Goal: Answer question/provide support

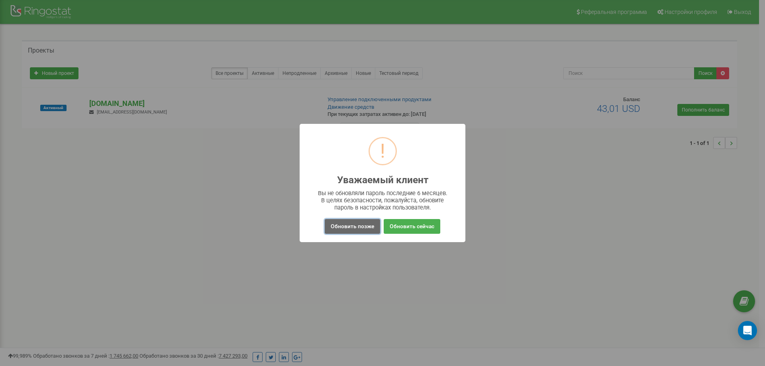
click at [355, 224] on button "Обновить позже" at bounding box center [352, 226] width 55 height 15
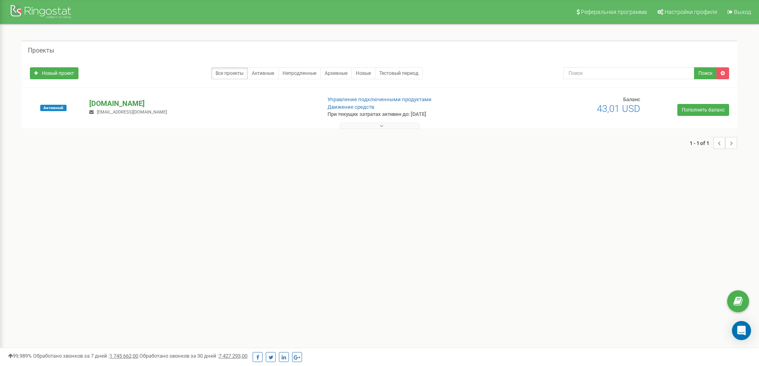
click at [103, 102] on p "[DOMAIN_NAME]" at bounding box center [201, 103] width 225 height 10
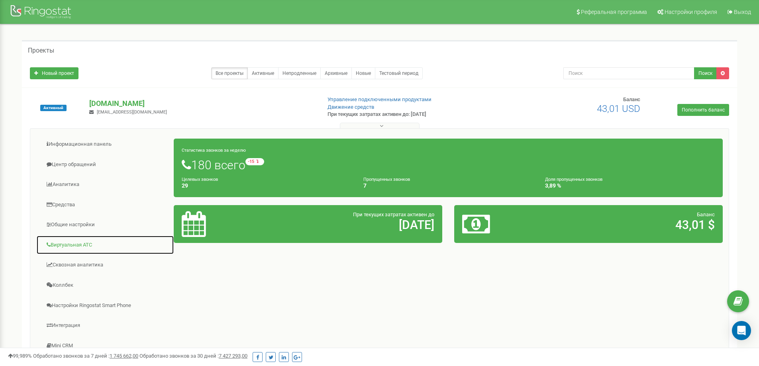
click at [77, 244] on link "Виртуальная АТС" at bounding box center [105, 246] width 138 height 20
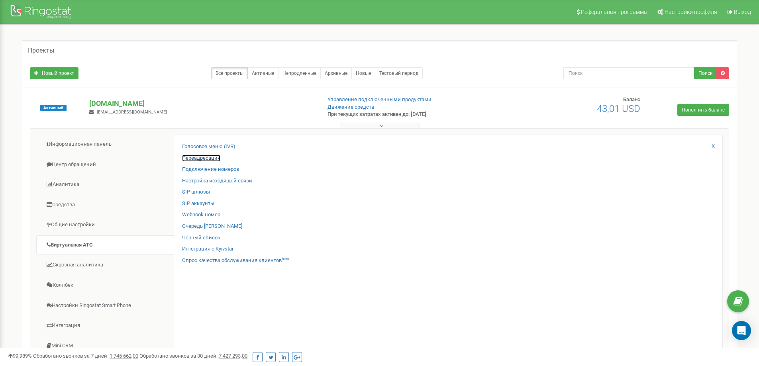
click at [206, 156] on link "Переадресация" at bounding box center [201, 159] width 38 height 8
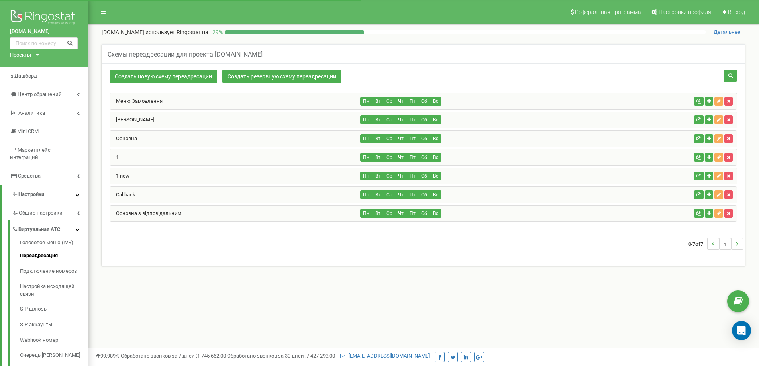
click at [159, 173] on div "1 new" at bounding box center [235, 176] width 251 height 16
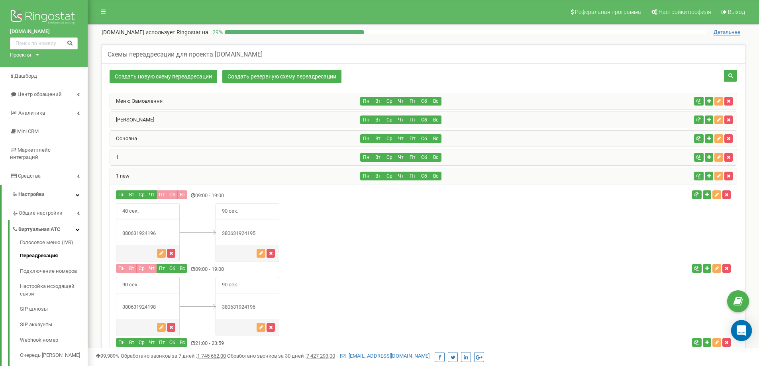
click at [740, 334] on icon "Open Intercom Messenger" at bounding box center [742, 331] width 10 height 10
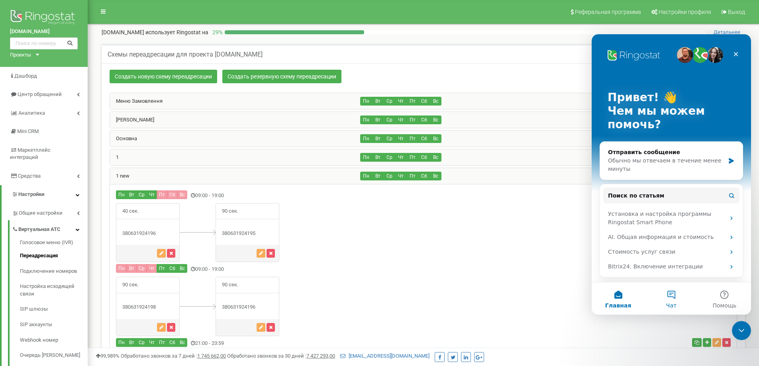
click at [667, 295] on button "Чат" at bounding box center [671, 299] width 53 height 32
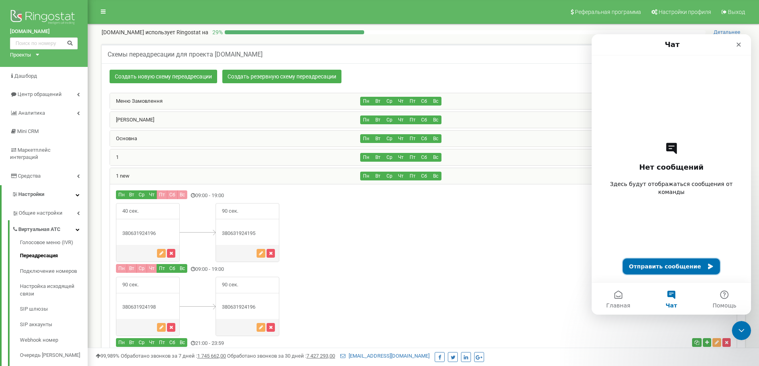
click at [659, 269] on button "Отправить сообщение" at bounding box center [672, 267] width 98 height 16
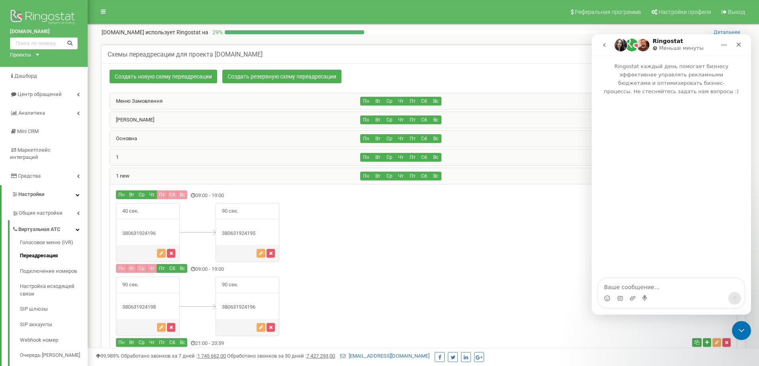
type textarea "D"
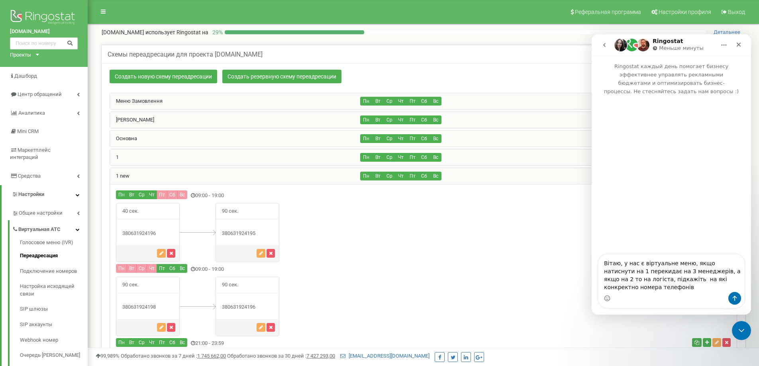
drag, startPoint x: 633, startPoint y: 287, endPoint x: 649, endPoint y: 281, distance: 17.7
click at [649, 281] on textarea "Вітаю, у нас є віртуальне меню, якщо натиснути на 1 перекидає на 3 менеджерів, …" at bounding box center [672, 273] width 146 height 37
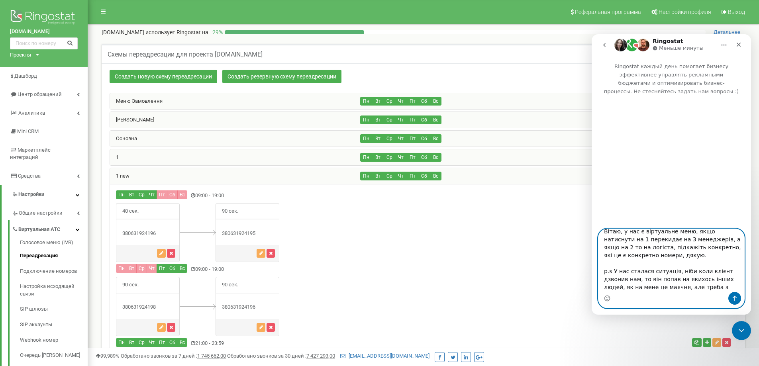
scroll to position [13, 0]
drag, startPoint x: 682, startPoint y: 273, endPoint x: 627, endPoint y: 282, distance: 55.1
click at [627, 282] on textarea "Вітаю, у нас є віртуальне меню, якщо натиснути на 1 перекидає на 3 менеджерів, …" at bounding box center [672, 260] width 146 height 63
click at [622, 281] on textarea "Вітаю, у нас є віртуальне меню, якщо натиснути на 1 перекидає на 3 менеджерів, …" at bounding box center [672, 260] width 146 height 63
click at [621, 280] on textarea "Вітаю, у нас є віртуальне меню, якщо натиснути на 1 перекидає на 3 менеджерів, …" at bounding box center [672, 260] width 146 height 63
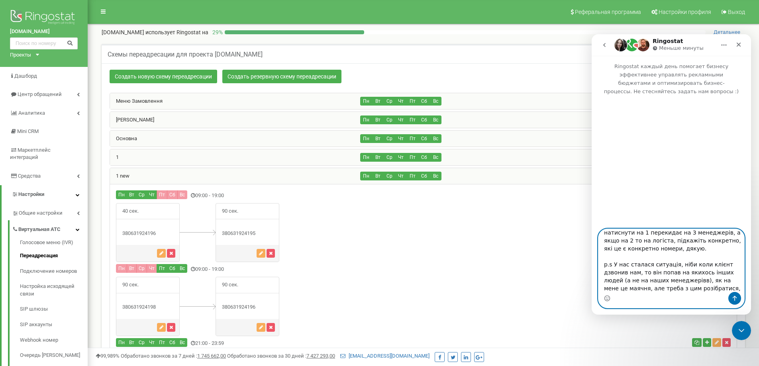
click at [623, 285] on textarea "Вітаю, у нас є віртуальне меню, якщо натиснути на 1 перекидає на 3 менеджерів, …" at bounding box center [672, 260] width 146 height 63
type textarea "Вітаю, у нас є віртуальне меню, якщо натиснути на 1 перекидає на 3 менеджерів, …"
click at [735, 297] on icon "Отправить сообщение…" at bounding box center [735, 298] width 4 height 5
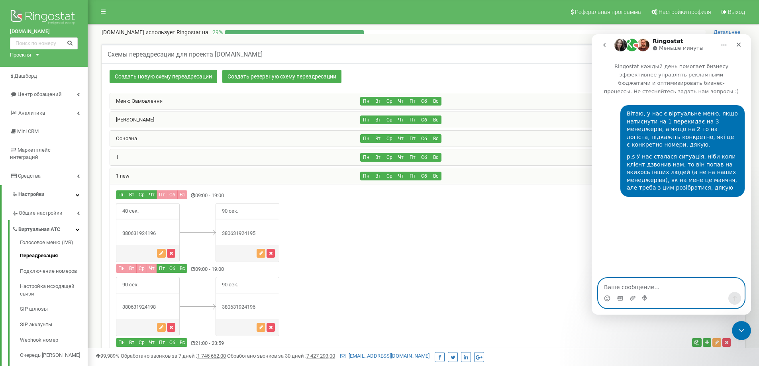
scroll to position [0, 0]
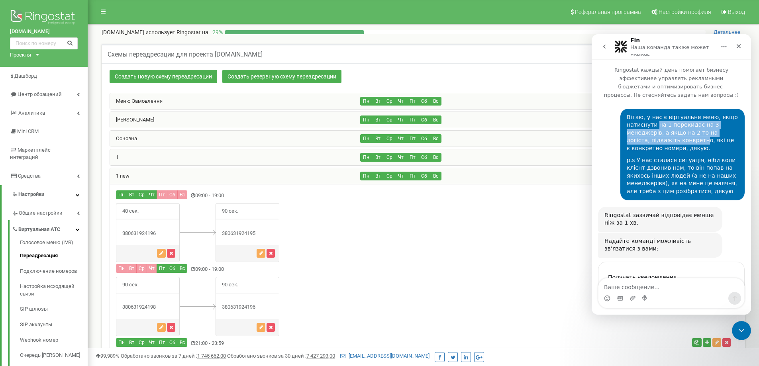
drag, startPoint x: 655, startPoint y: 115, endPoint x: 678, endPoint y: 134, distance: 29.7
click at [678, 134] on div "Вітаю, у нас є віртуальне меню, якщо натиснути на 1 перекидає на 3 менеджерів, …" at bounding box center [683, 133] width 112 height 39
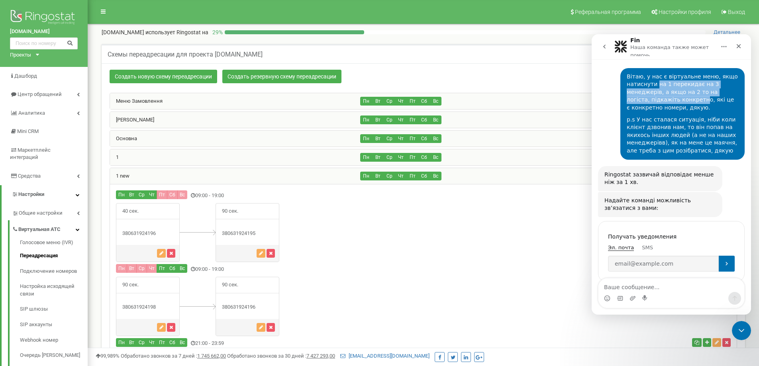
scroll to position [47, 0]
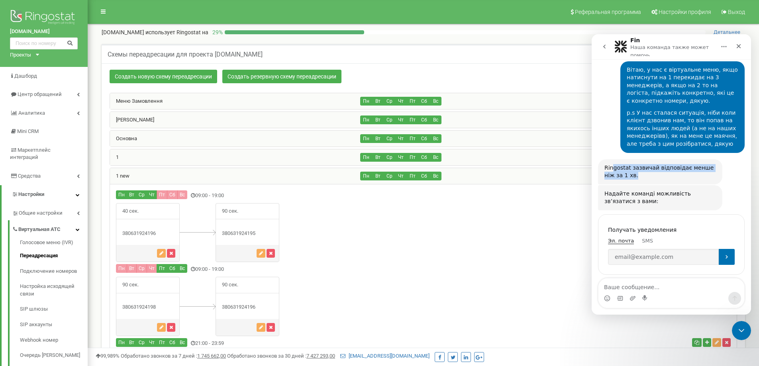
drag, startPoint x: 611, startPoint y: 163, endPoint x: 633, endPoint y: 166, distance: 21.8
click at [633, 166] on div "Ringostat зазвичай відповідає менше ніж за 1 хв." at bounding box center [661, 172] width 112 height 16
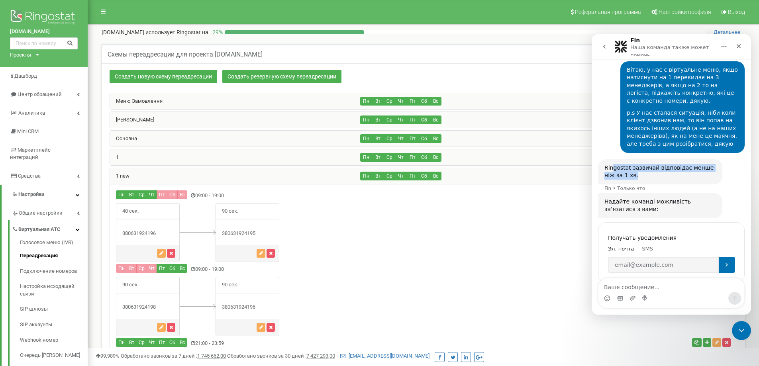
scroll to position [55, 0]
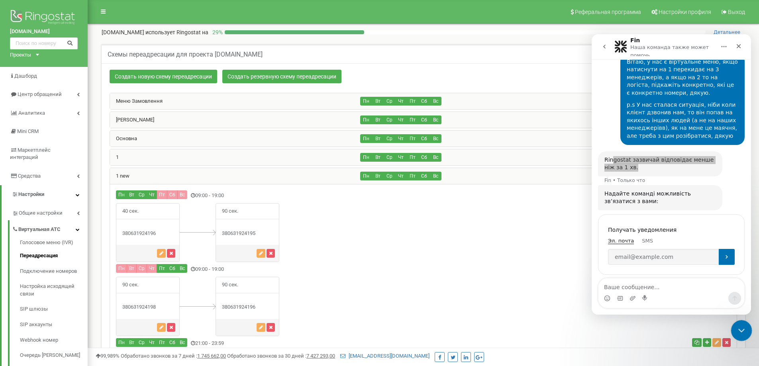
click at [736, 328] on icon "Закрыть службу сообщений Intercom" at bounding box center [741, 330] width 10 height 10
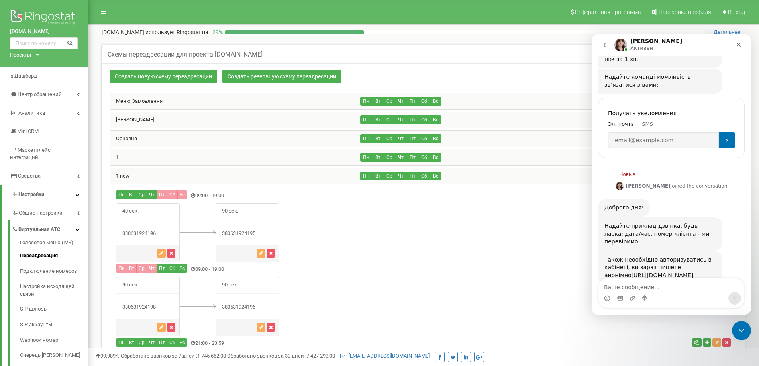
scroll to position [167, 0]
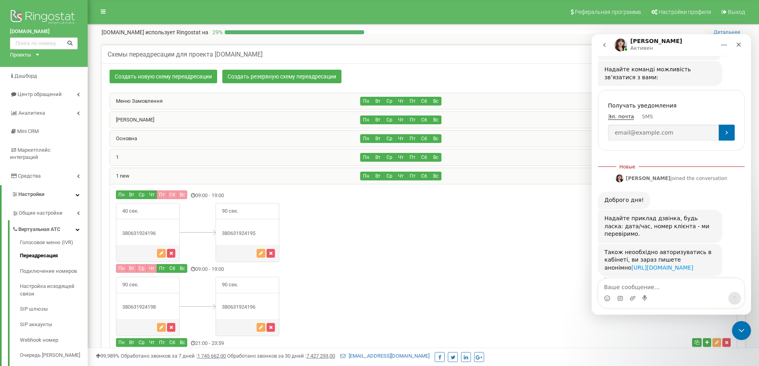
click at [651, 265] on link "[URL][DOMAIN_NAME]" at bounding box center [663, 268] width 62 height 6
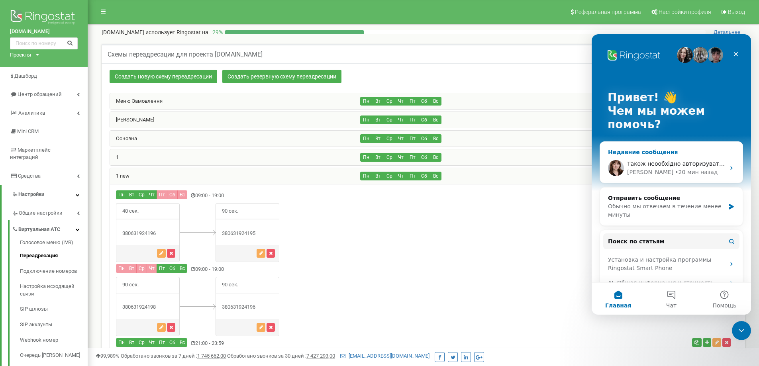
click at [656, 160] on div "Також неообхідно авторизуватись в кабінеті, ви зараз пишете анонімно [URL][DOMA…" at bounding box center [676, 164] width 98 height 8
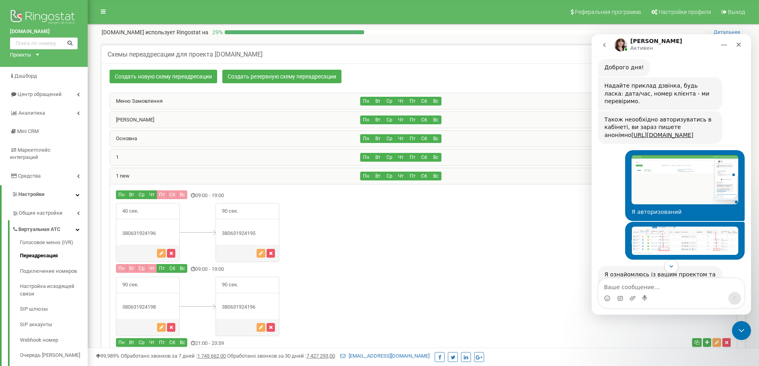
scroll to position [301, 0]
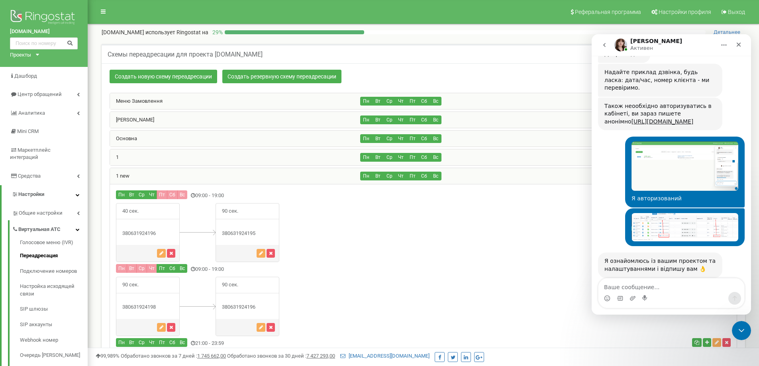
click at [672, 165] on img "Куц говорит…" at bounding box center [685, 166] width 107 height 49
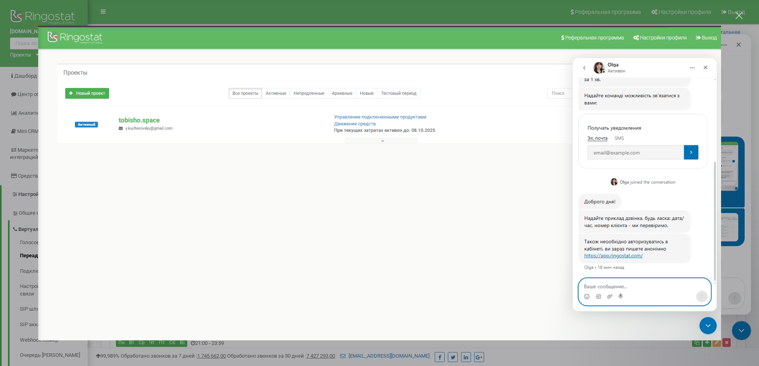
click at [561, 351] on div "Мессенджер Intercom" at bounding box center [379, 183] width 759 height 366
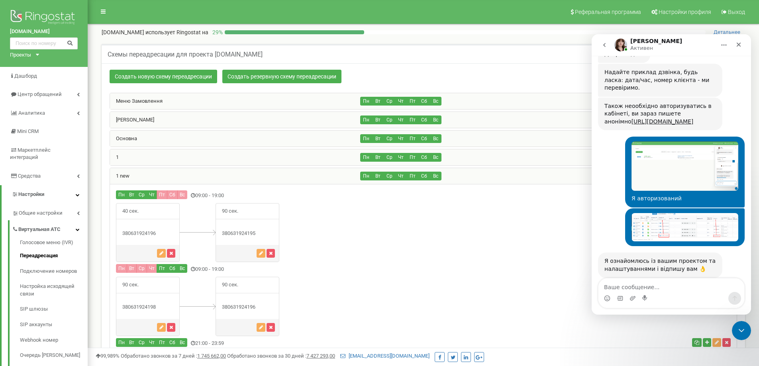
click at [667, 218] on img "Куц говорит…" at bounding box center [685, 227] width 107 height 29
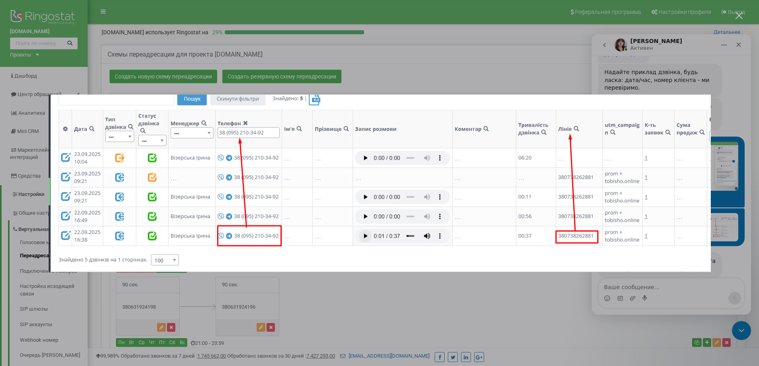
click at [531, 311] on div "Мессенджер Intercom" at bounding box center [379, 183] width 759 height 366
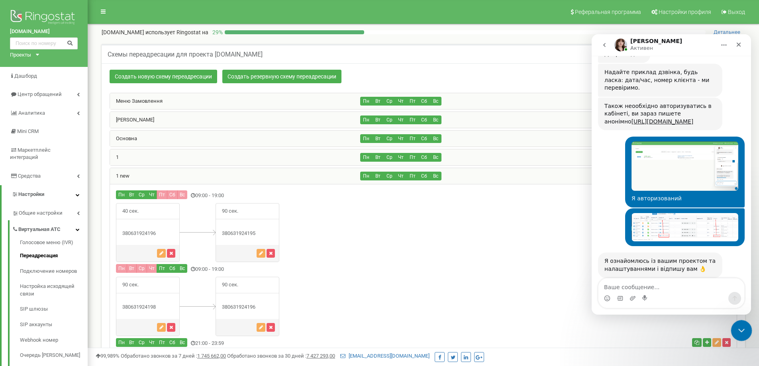
click at [739, 326] on icon "Закрыть службу сообщений Intercom" at bounding box center [741, 330] width 10 height 10
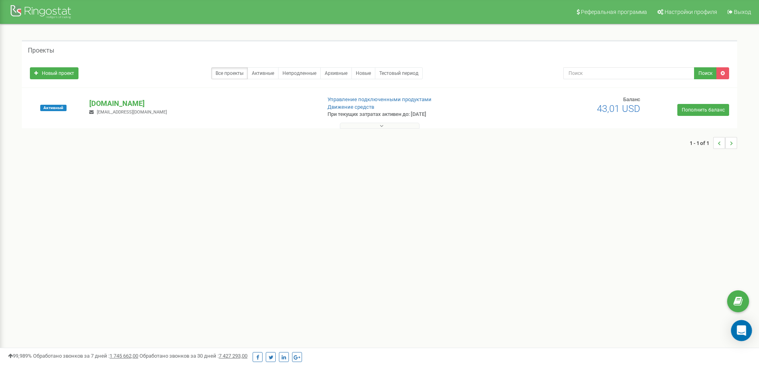
click at [737, 332] on icon "Open Intercom Messenger" at bounding box center [742, 331] width 10 height 10
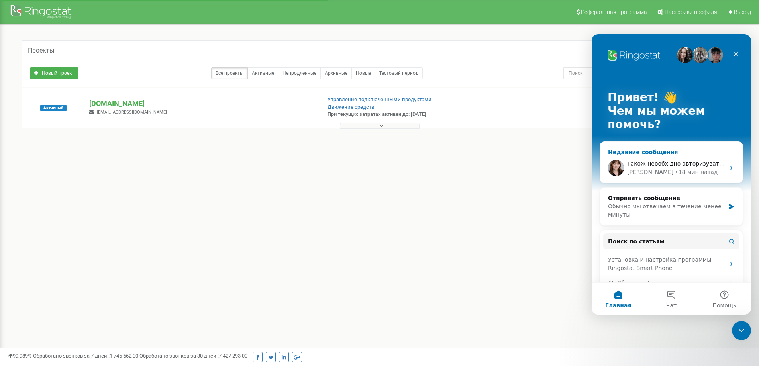
click at [675, 173] on div "• 18 мин назад" at bounding box center [696, 172] width 43 height 8
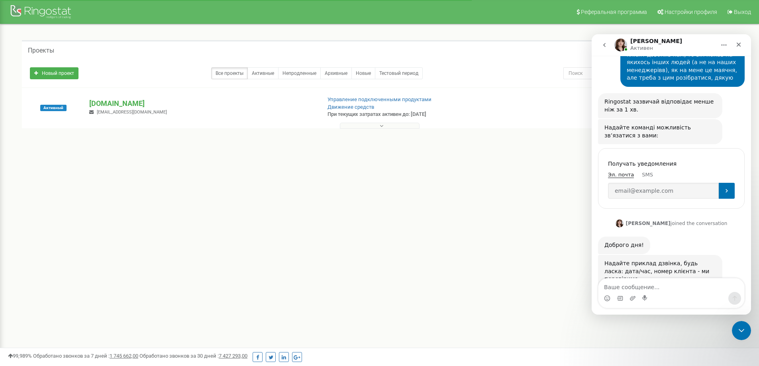
scroll to position [154, 0]
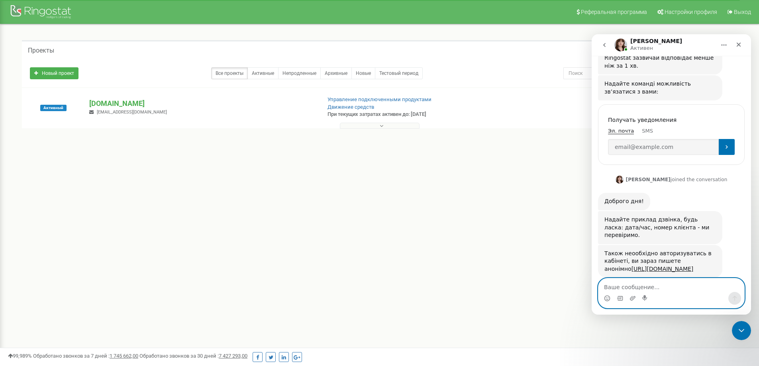
click at [659, 282] on textarea "Ваше сообщение..." at bounding box center [672, 286] width 146 height 14
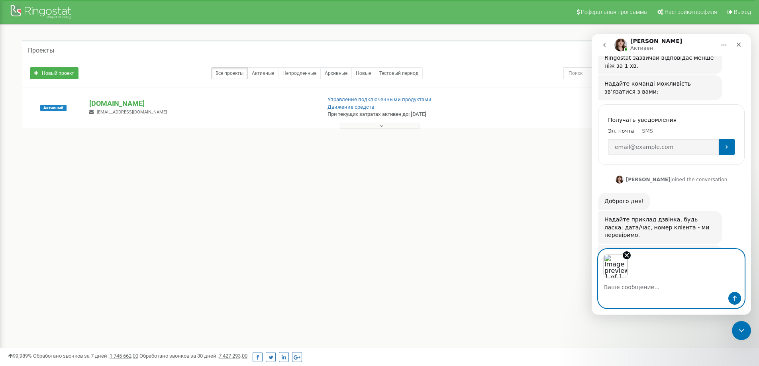
scroll to position [183, 0]
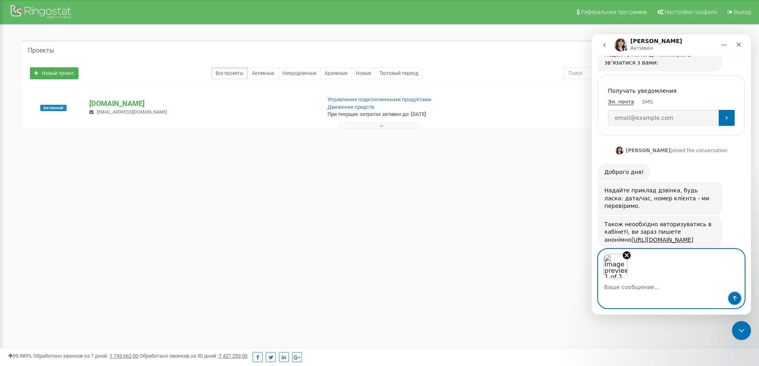
drag, startPoint x: 732, startPoint y: 297, endPoint x: 232, endPoint y: -48, distance: 607.3
click at [592, 34] on html "Olga Активен Ringostat каждый день помогает бизнесу эффективнее управлять рекла…" at bounding box center [671, 174] width 159 height 281
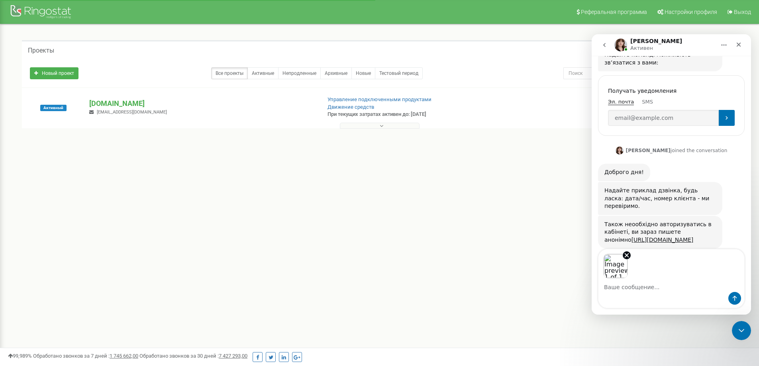
click at [646, 283] on textarea "Ваше сообщение..." at bounding box center [672, 286] width 146 height 14
type textarea "Я авторизований"
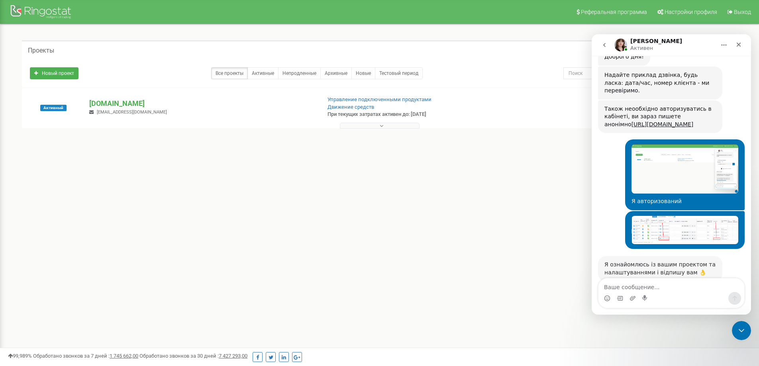
scroll to position [301, 0]
